Goal: Task Accomplishment & Management: Use online tool/utility

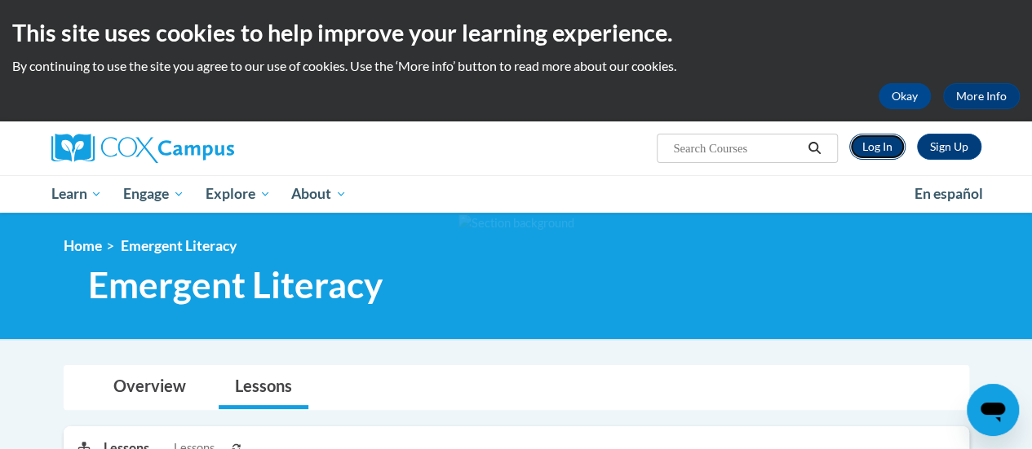
click at [882, 154] on link "Log In" at bounding box center [877, 147] width 56 height 26
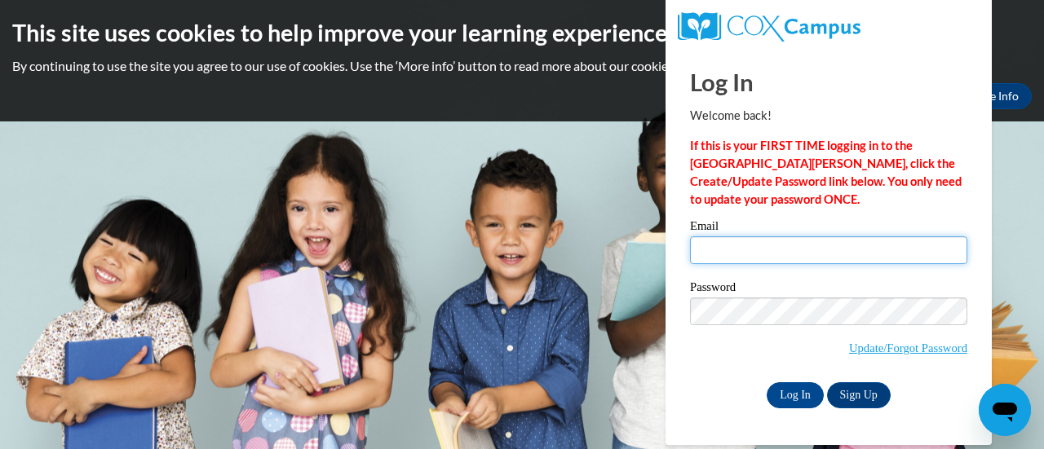
type input "jennifer.colson@rusd.org"
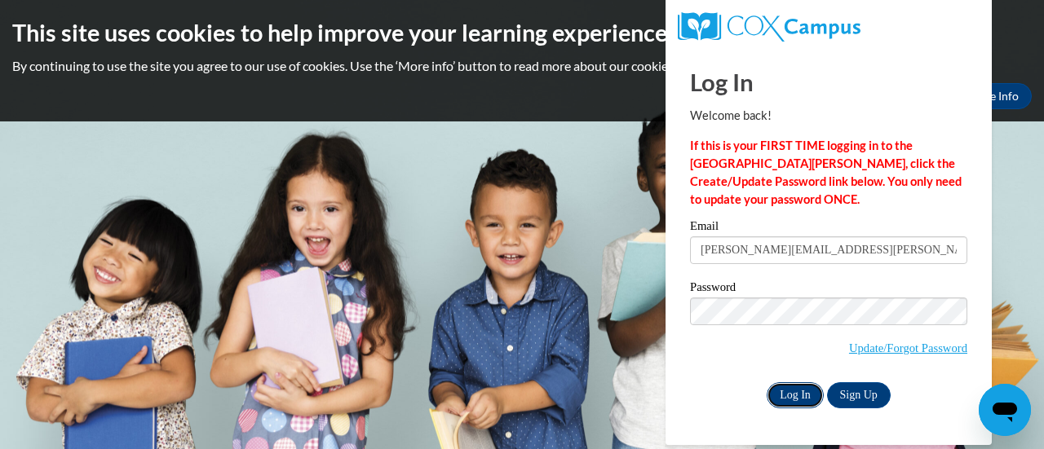
click at [794, 388] on input "Log In" at bounding box center [795, 395] width 57 height 26
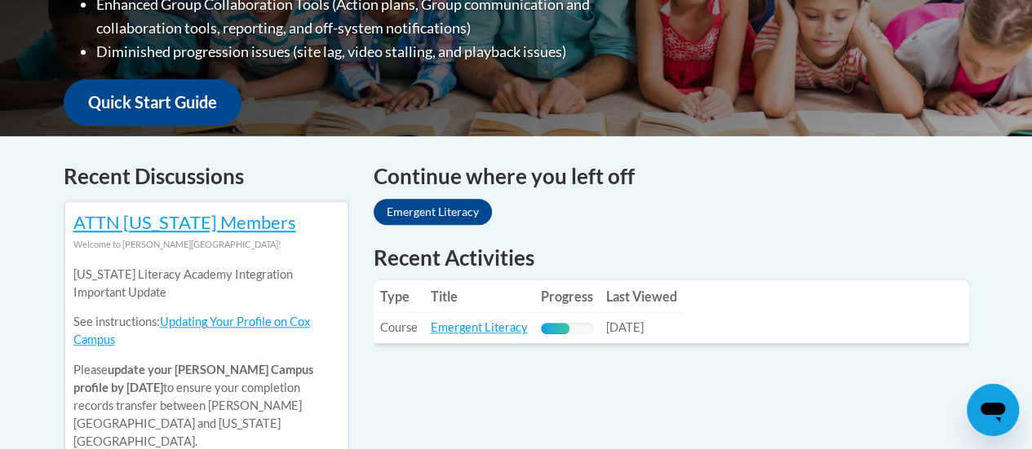
scroll to position [632, 0]
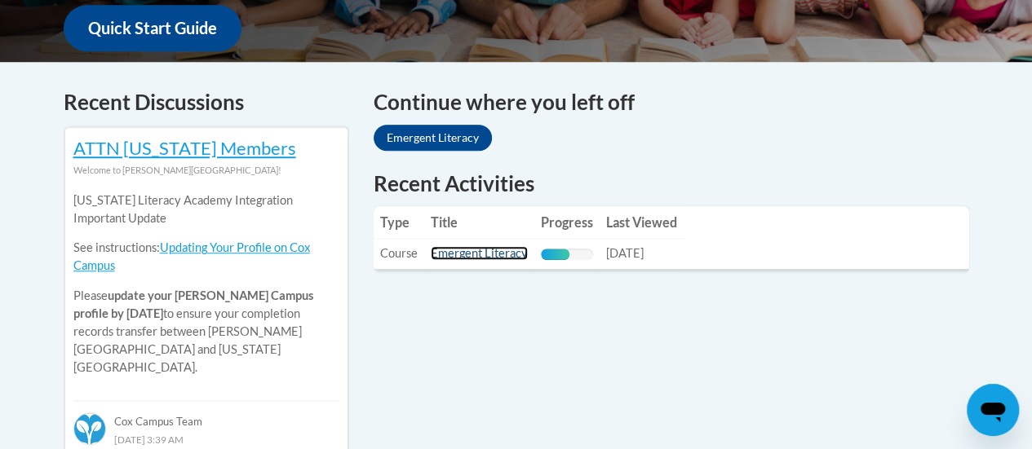
click at [481, 251] on link "Emergent Literacy" at bounding box center [479, 253] width 97 height 14
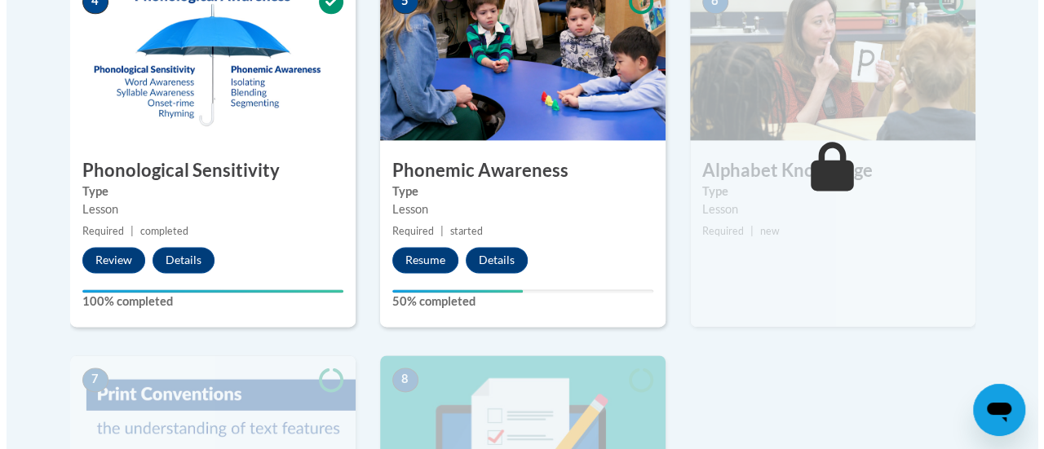
scroll to position [975, 0]
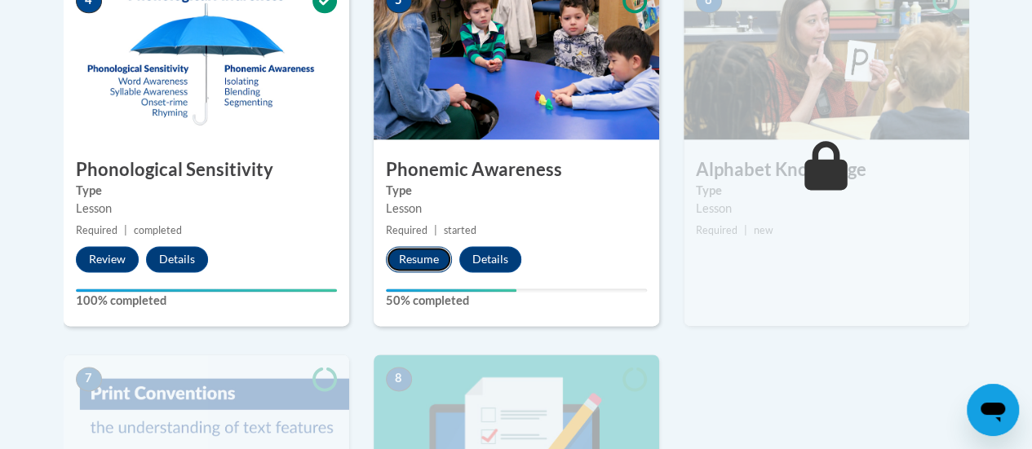
click at [432, 246] on button "Resume" at bounding box center [419, 259] width 66 height 26
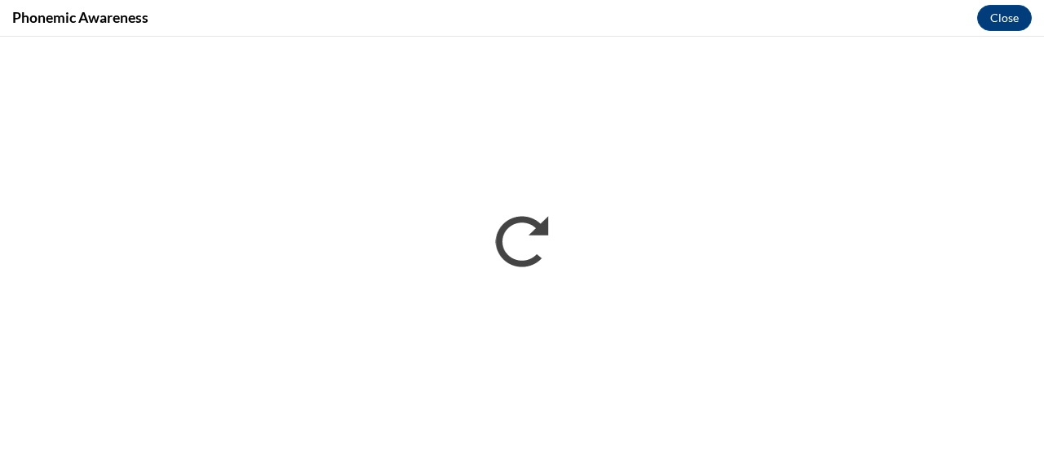
scroll to position [0, 0]
